Goal: Find specific page/section: Find specific page/section

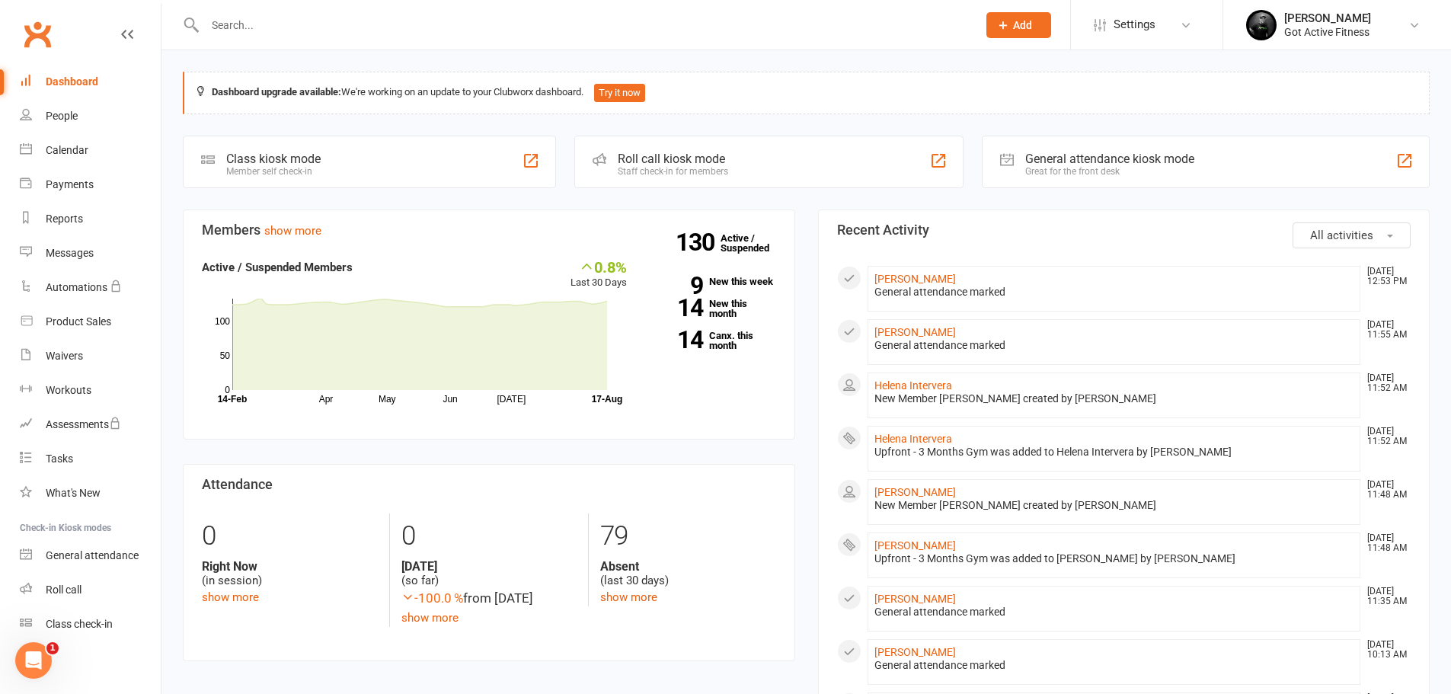
click at [246, 31] on input "text" at bounding box center [583, 24] width 766 height 21
click at [246, 34] on input "text" at bounding box center [583, 24] width 766 height 21
click at [80, 213] on div "Reports" at bounding box center [64, 218] width 37 height 12
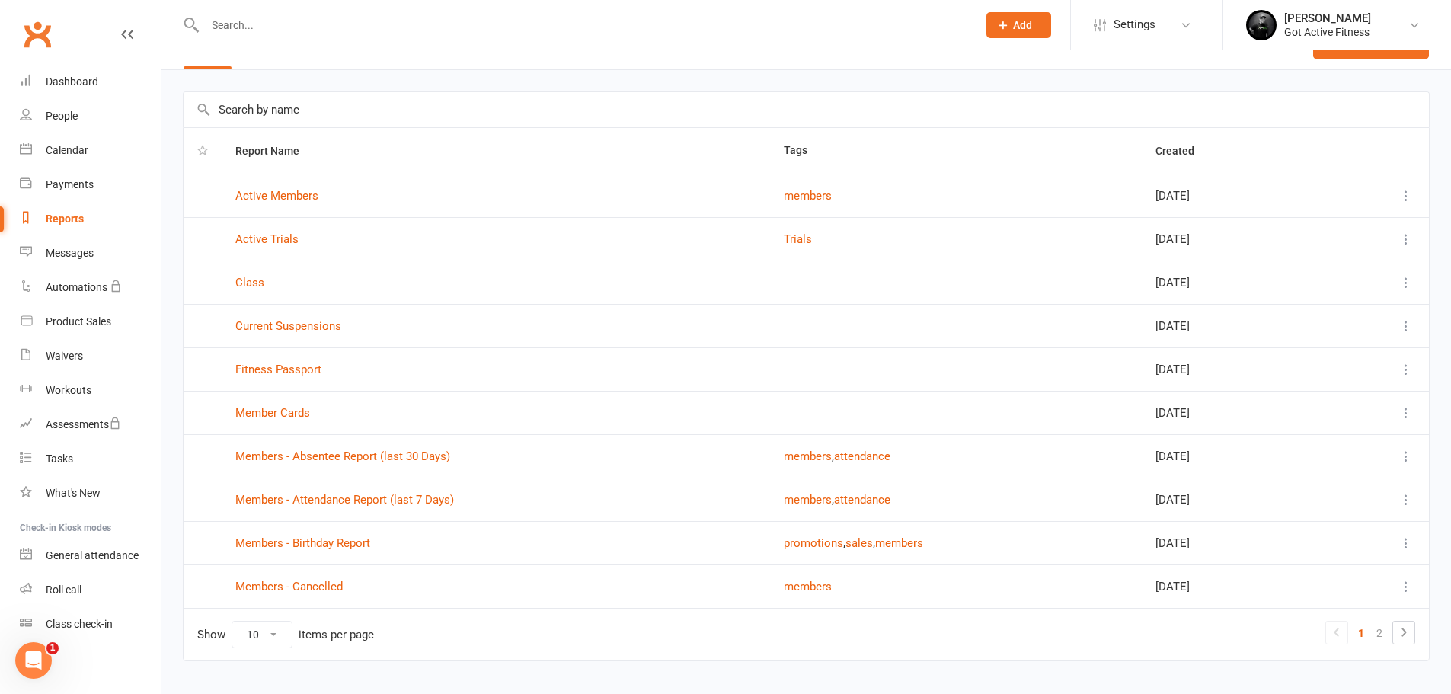
scroll to position [65, 0]
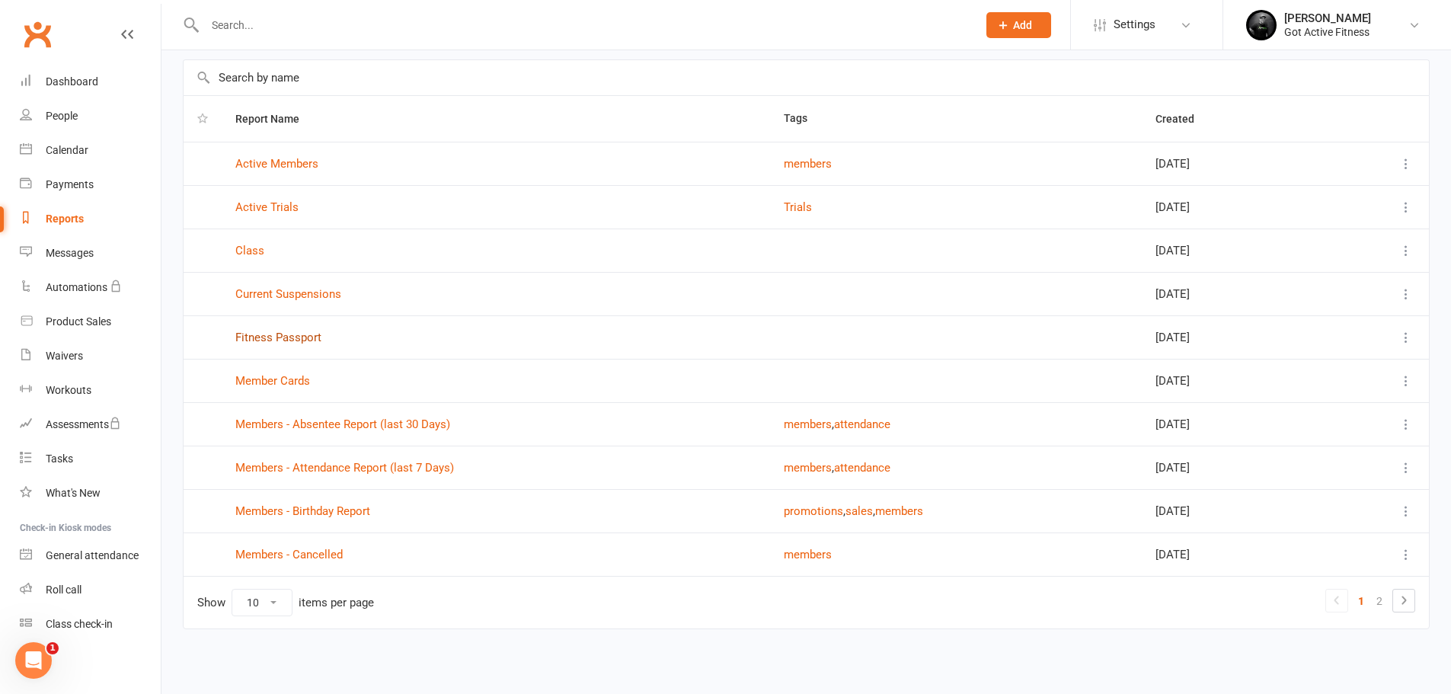
click at [289, 342] on link "Fitness Passport" at bounding box center [278, 338] width 86 height 14
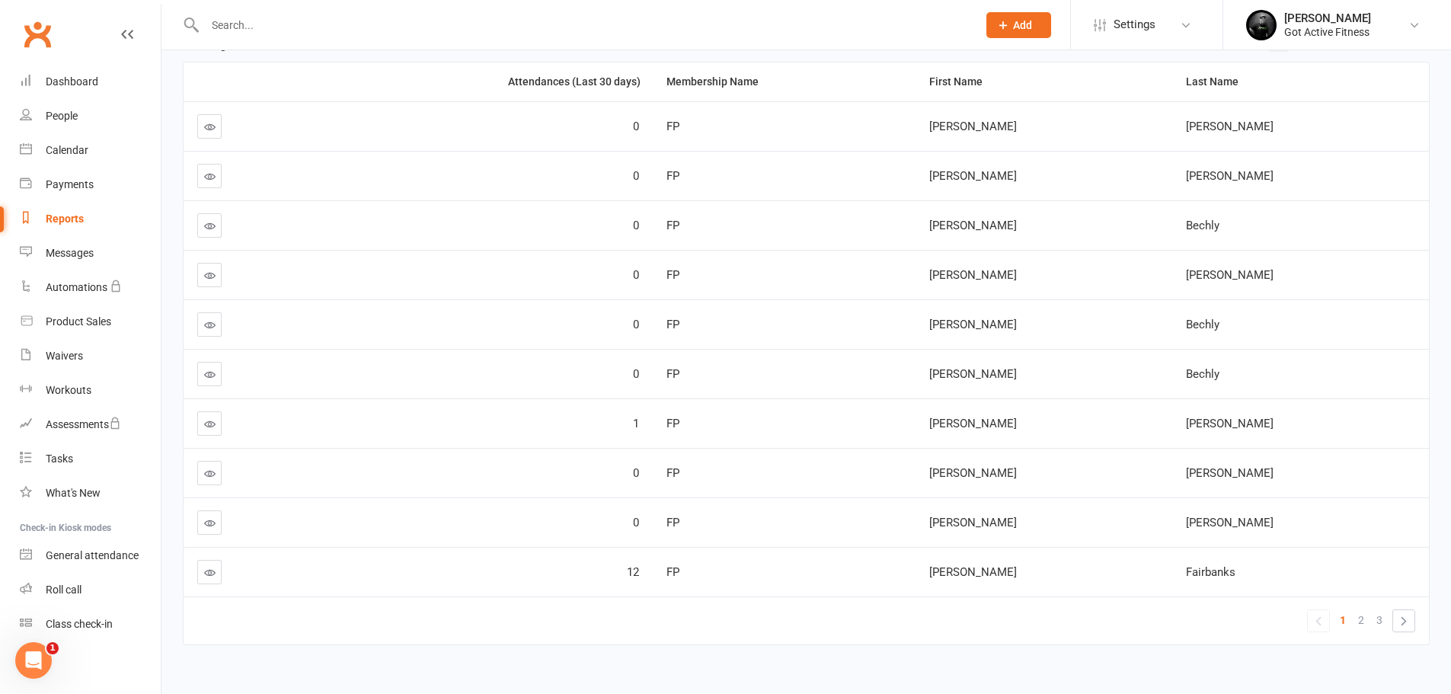
scroll to position [215, 0]
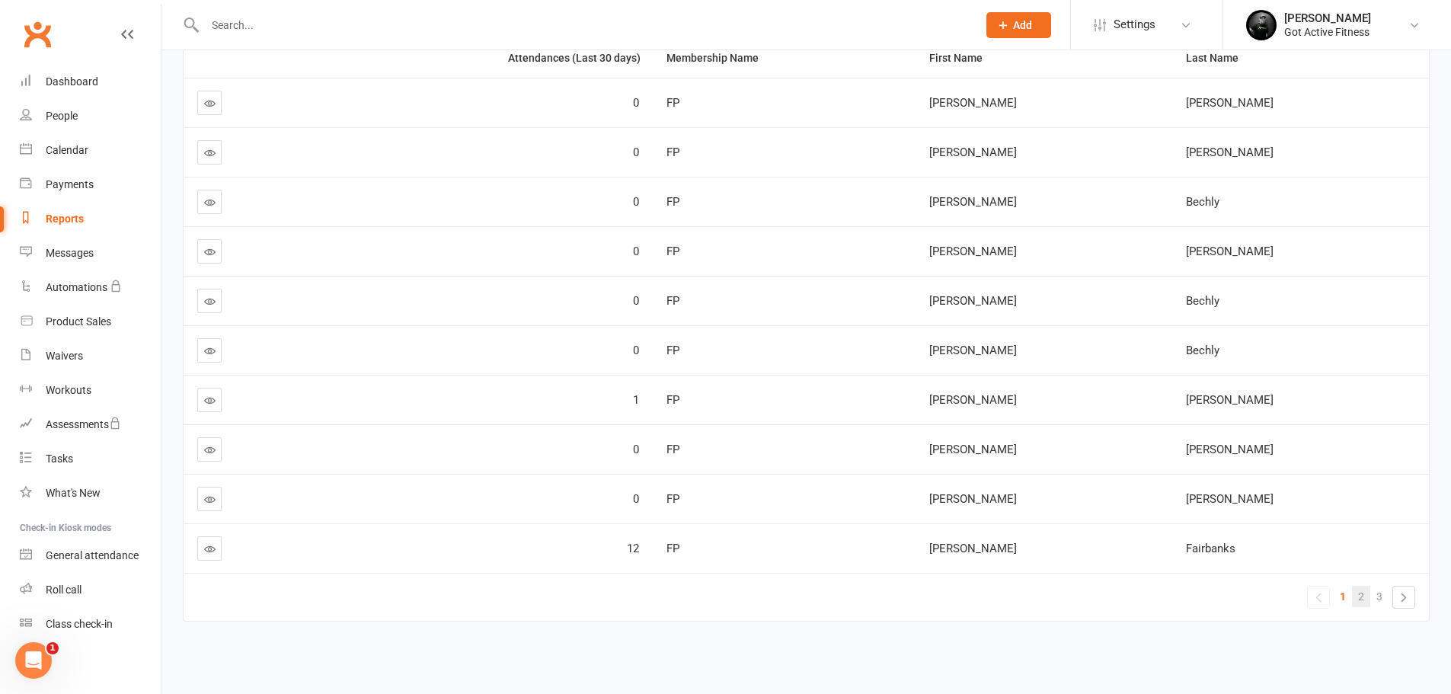
click at [1354, 592] on link "2" at bounding box center [1361, 596] width 18 height 21
click at [1373, 598] on link "3" at bounding box center [1379, 596] width 18 height 21
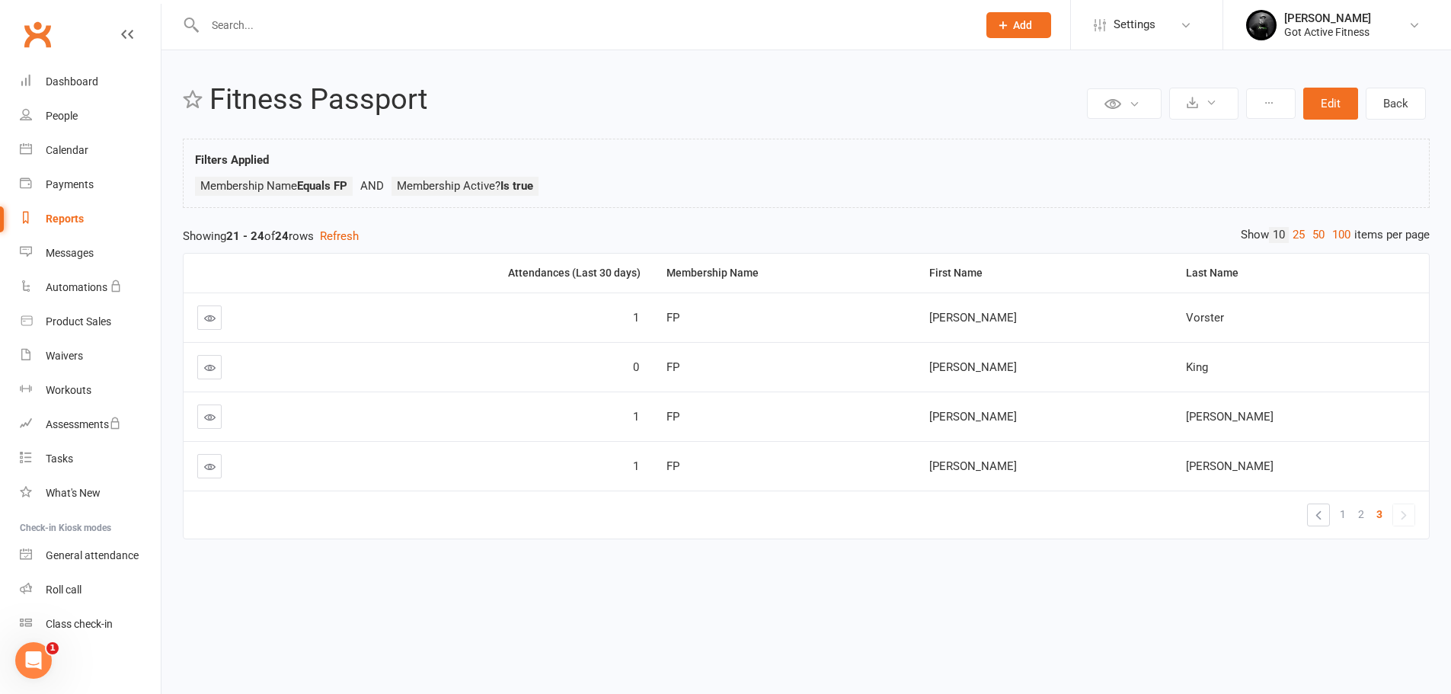
scroll to position [0, 0]
click at [216, 465] on link at bounding box center [209, 466] width 24 height 24
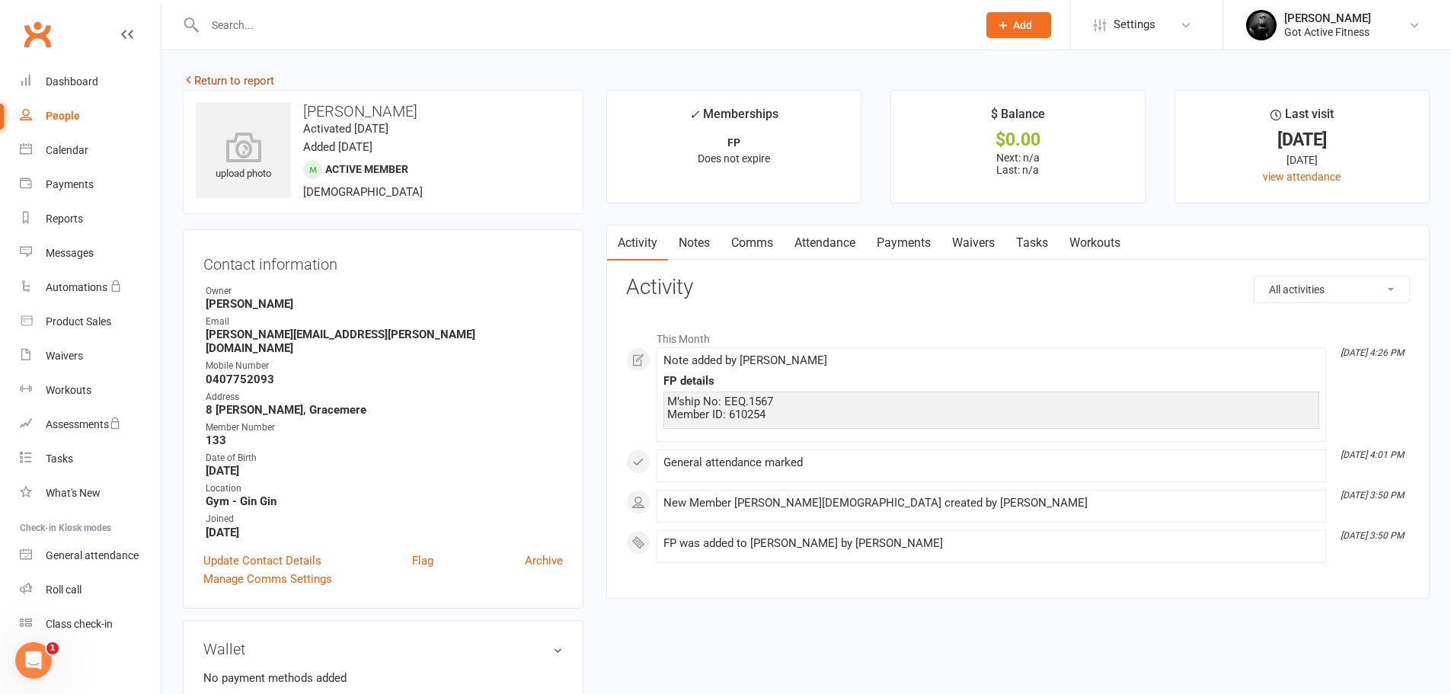
click at [208, 78] on link "Return to report" at bounding box center [228, 81] width 91 height 14
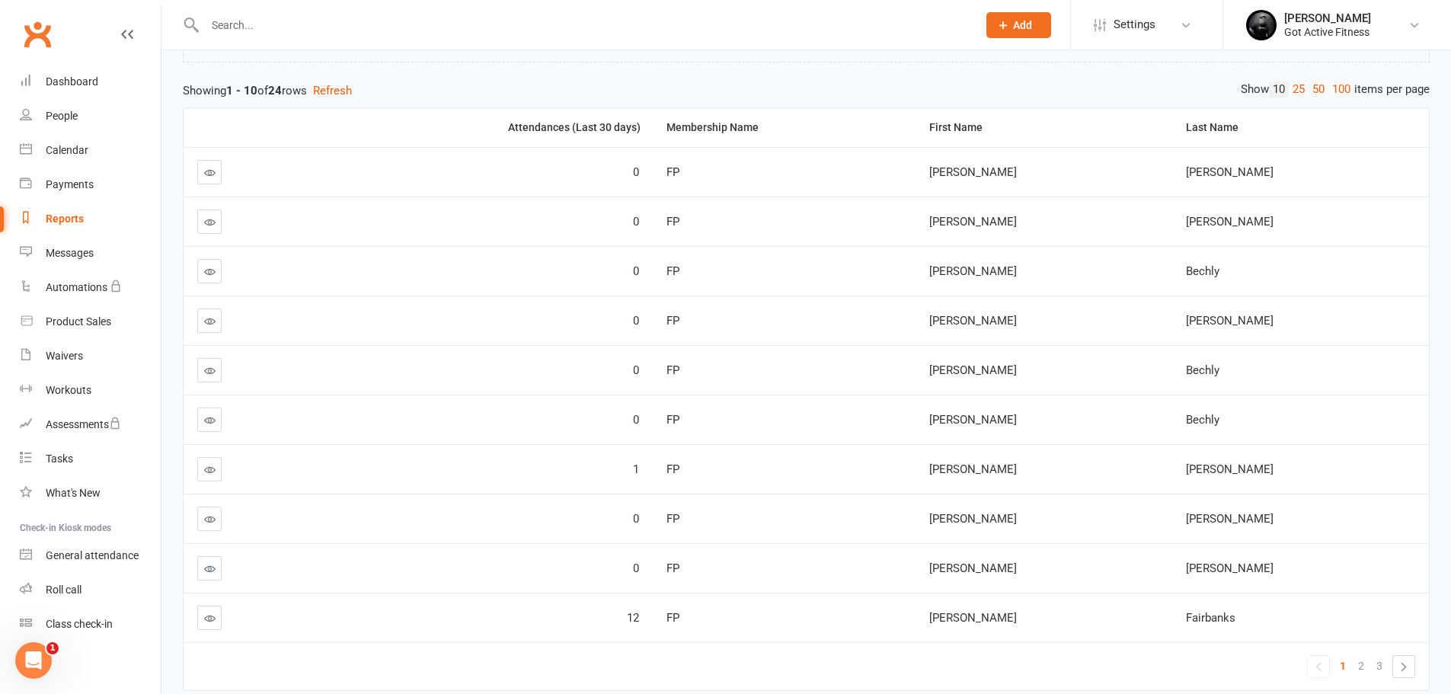
scroll to position [215, 0]
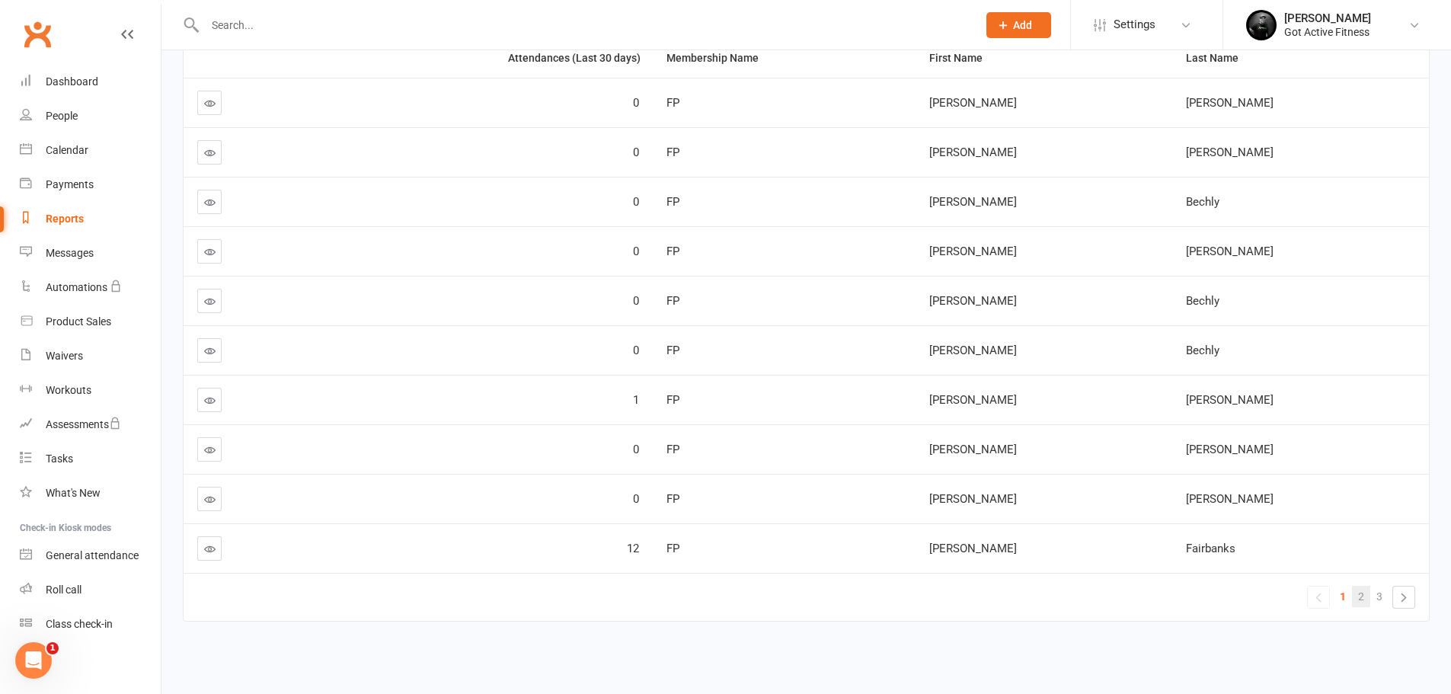
click at [1352, 594] on link "2" at bounding box center [1361, 596] width 18 height 21
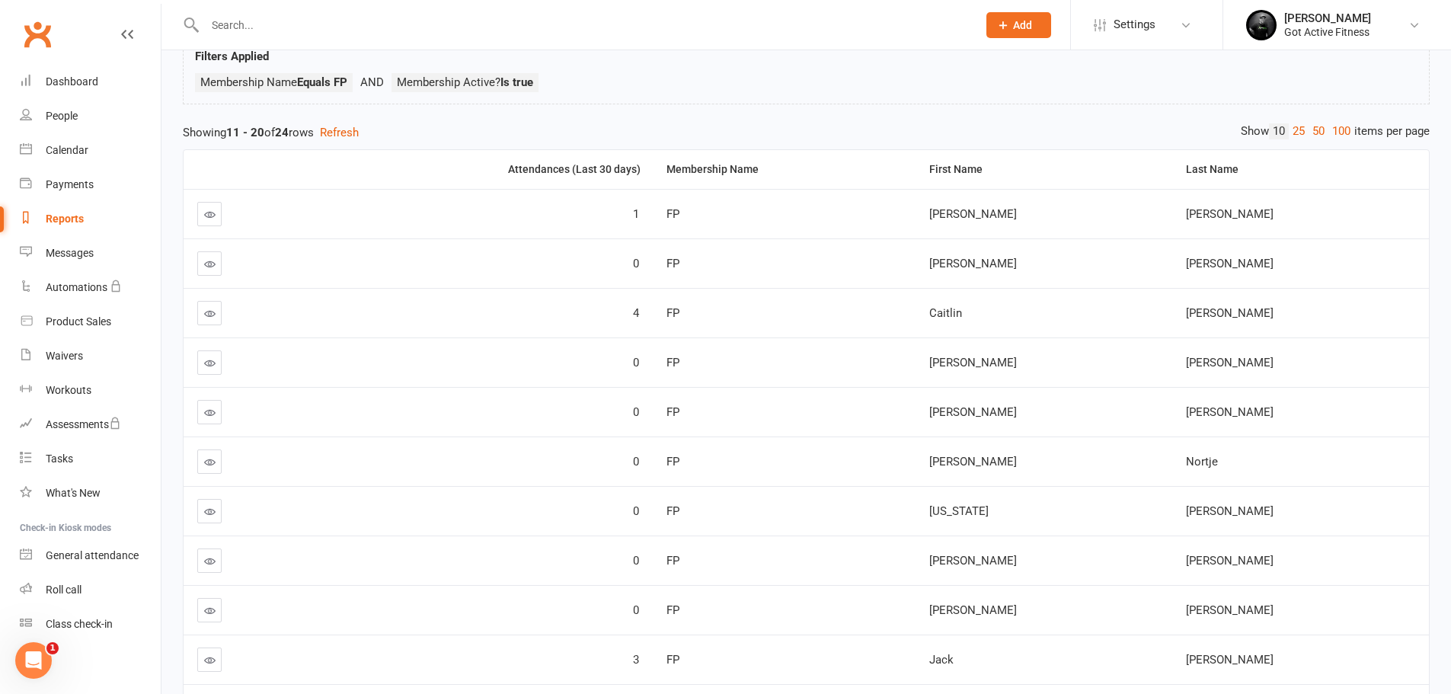
scroll to position [0, 0]
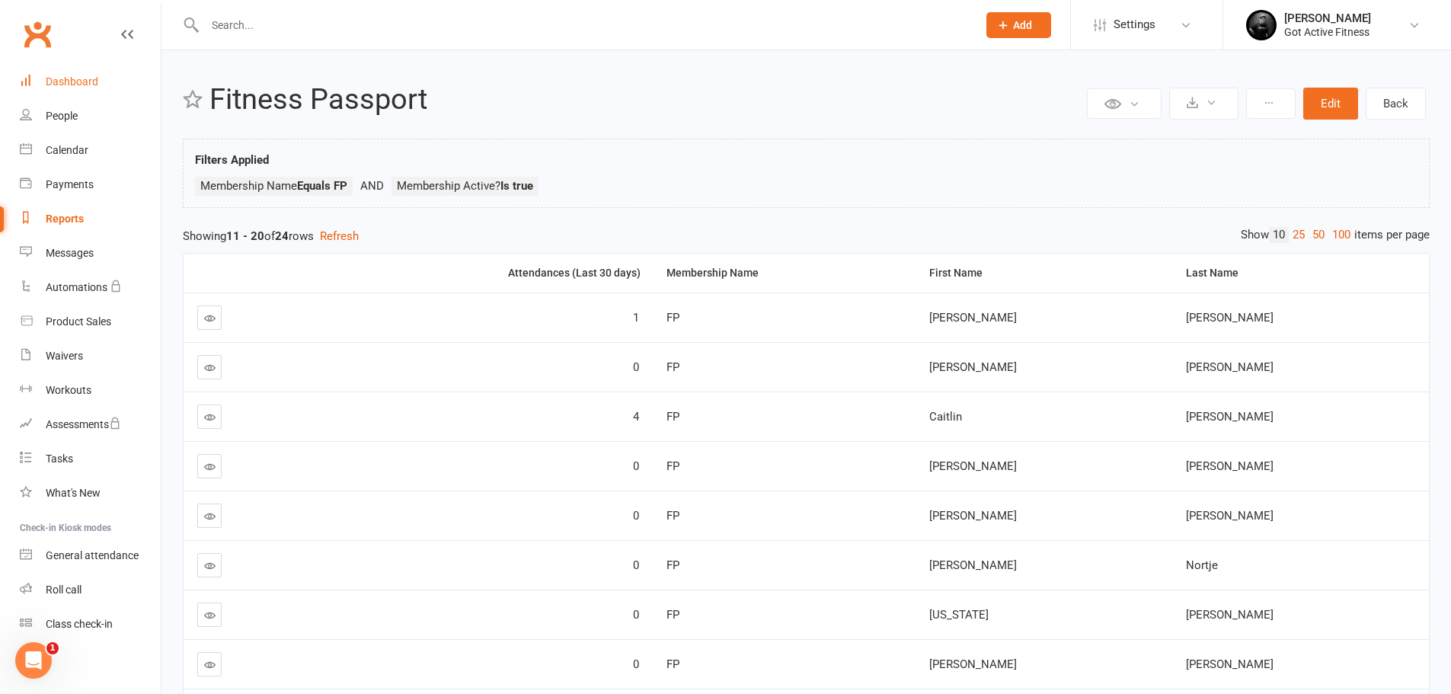
click at [99, 69] on link "Dashboard" at bounding box center [90, 82] width 141 height 34
